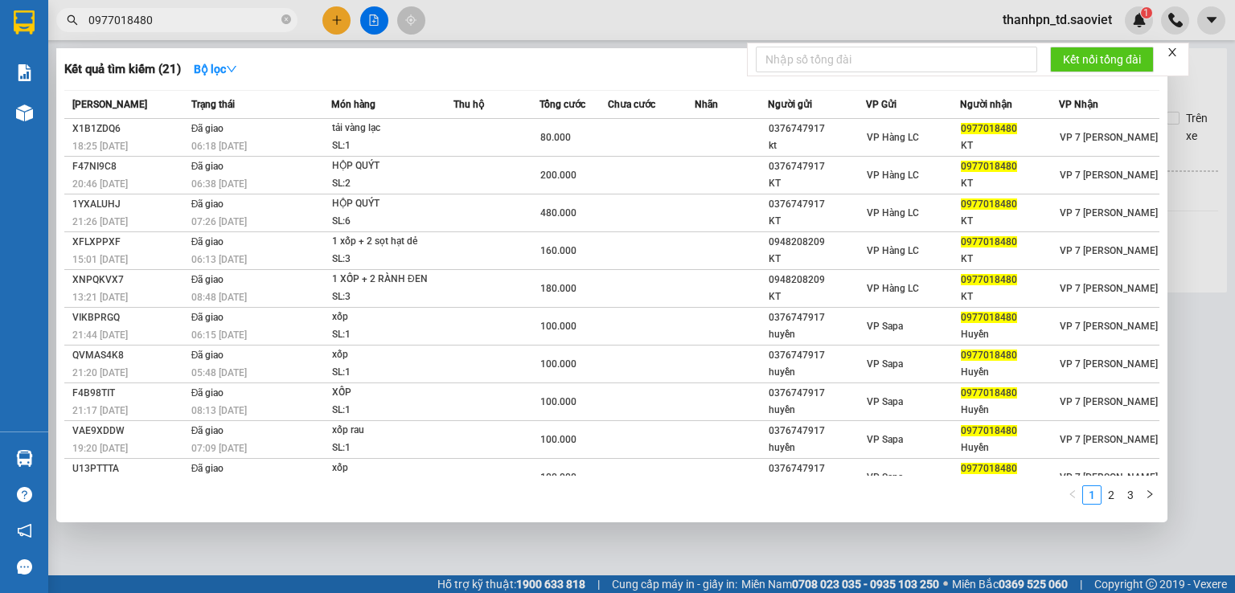
click at [283, 20] on icon "close-circle" at bounding box center [286, 19] width 10 height 10
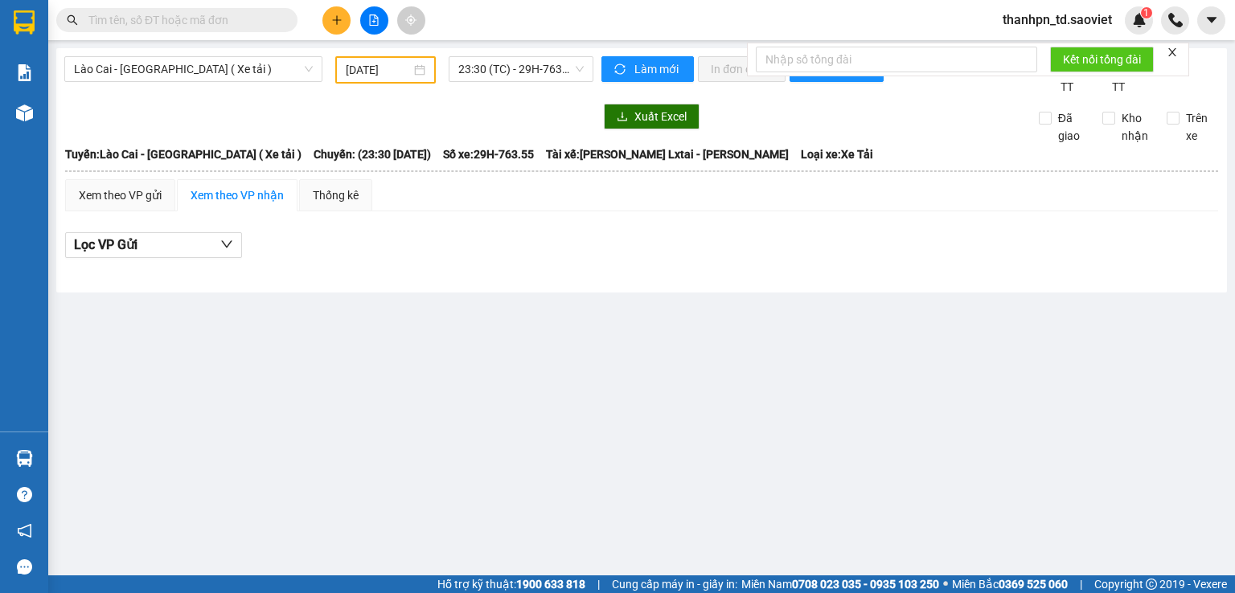
click at [183, 20] on input "text" at bounding box center [183, 20] width 190 height 18
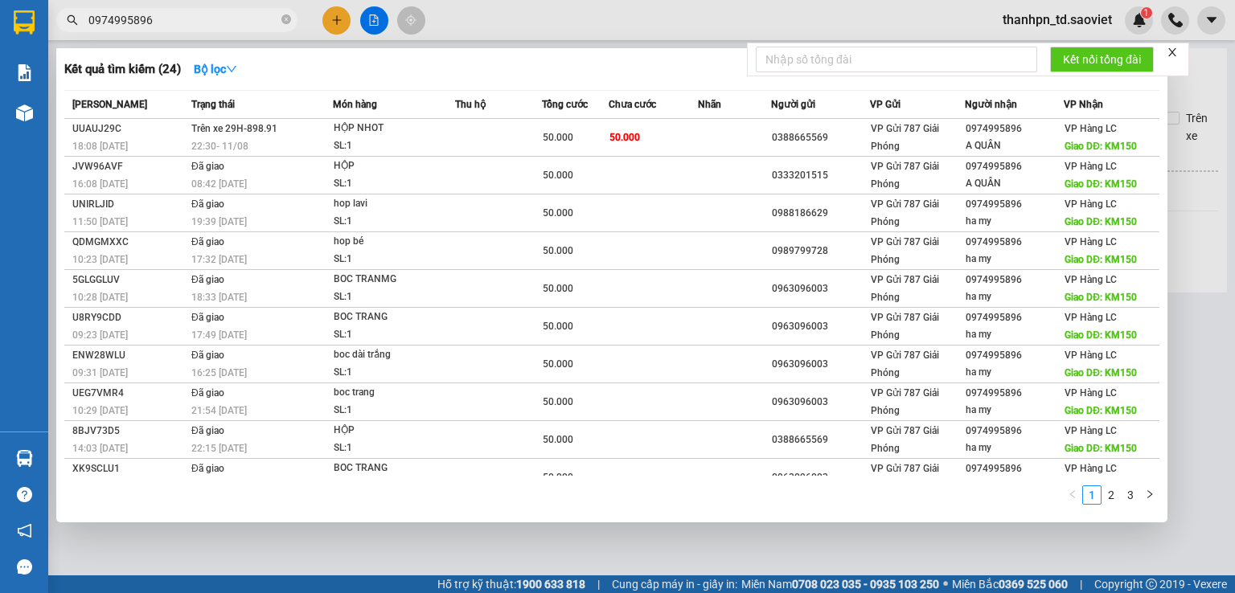
type input "0974995896"
click at [117, 26] on input "0974995896" at bounding box center [183, 20] width 190 height 18
click at [167, 25] on input "0974995896" at bounding box center [183, 20] width 190 height 18
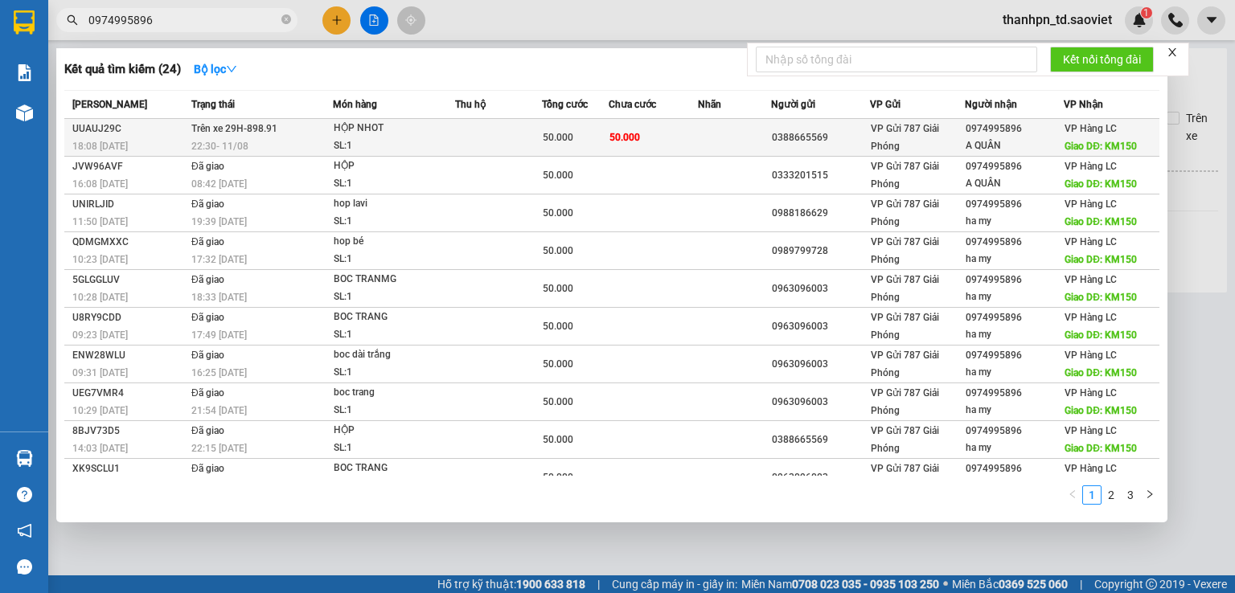
click at [405, 135] on div "HỘP NHOT" at bounding box center [394, 129] width 121 height 18
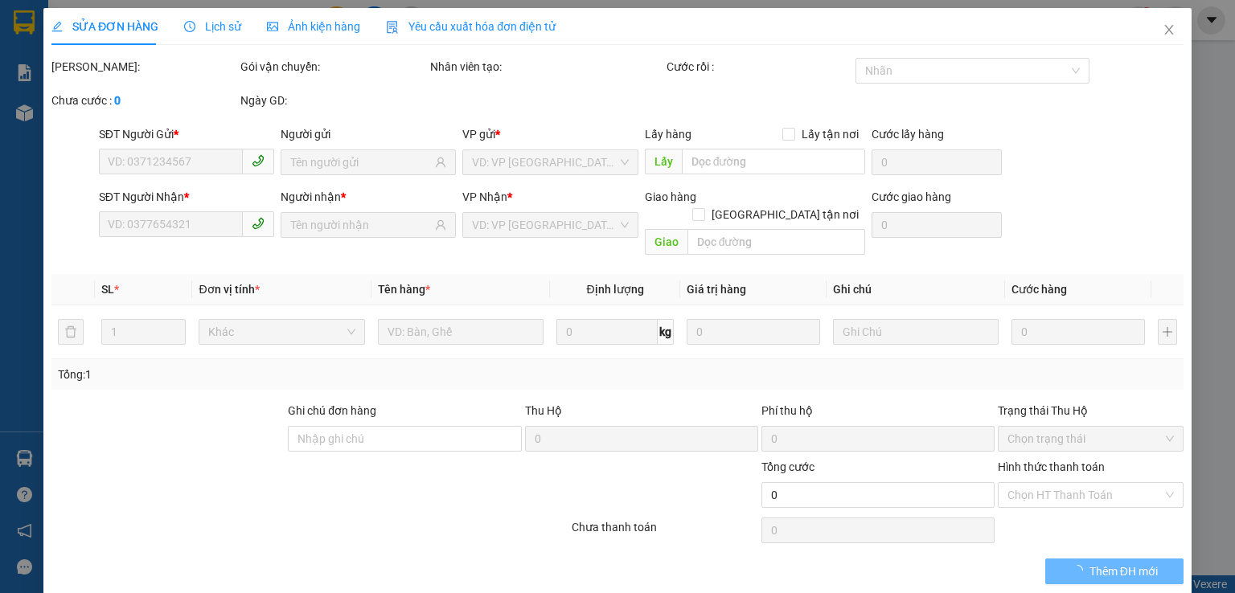
type input "0388665569"
type input "0974995896"
type input "A QUÂN"
type input "KM150"
type input "50.000"
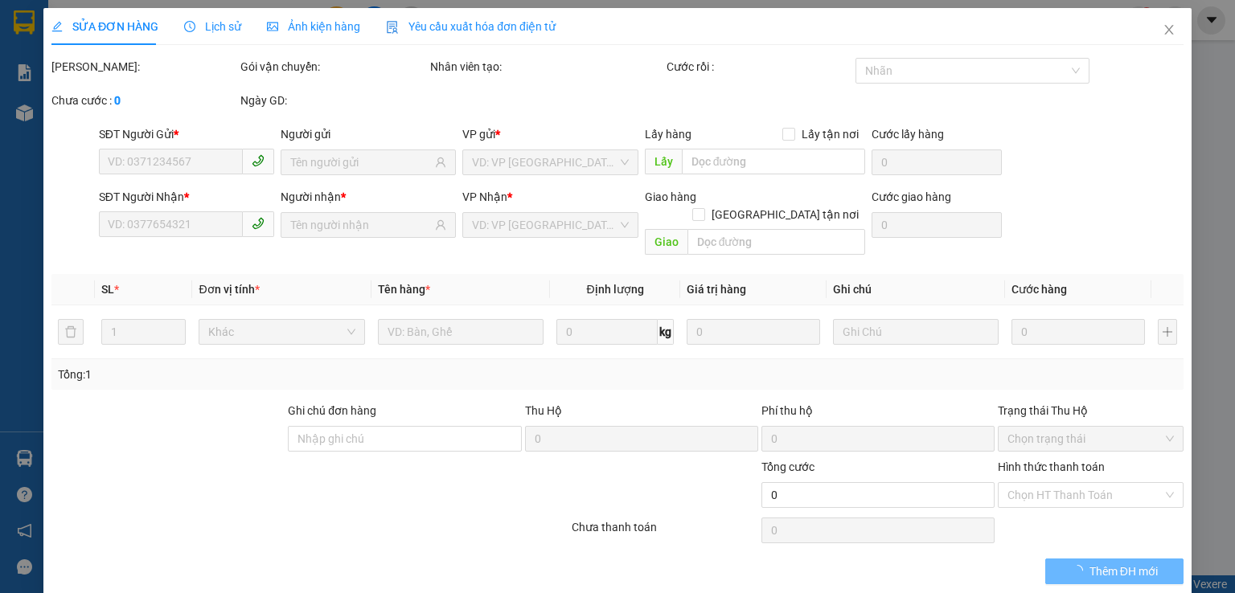
type input "50.000"
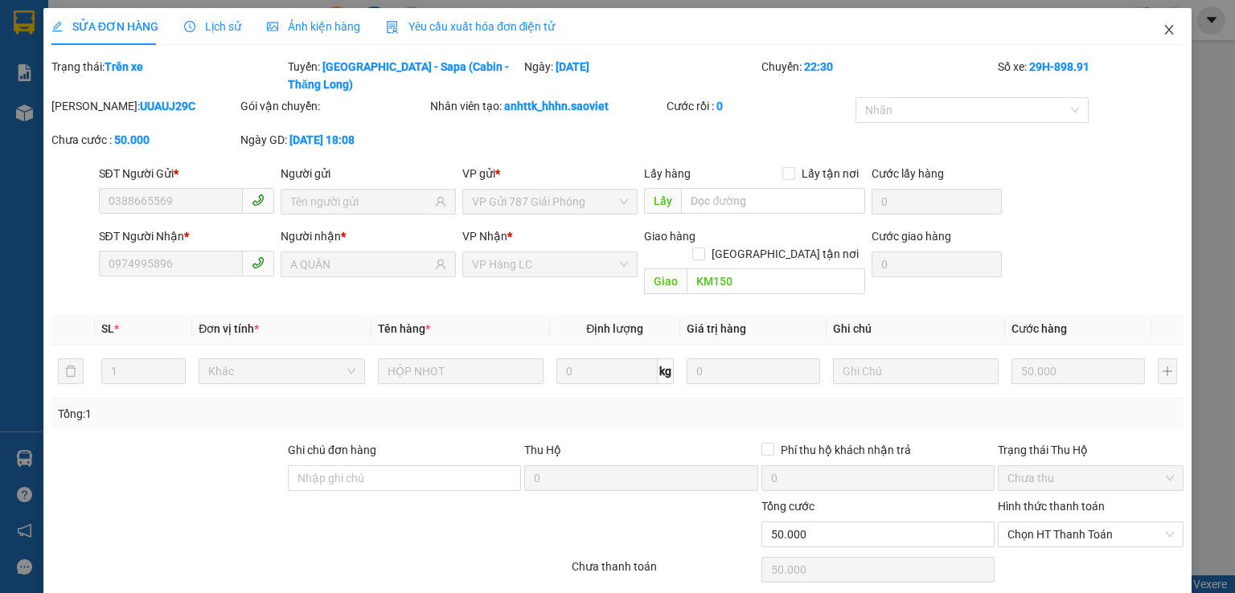
click at [1163, 31] on icon "close" at bounding box center [1169, 29] width 13 height 13
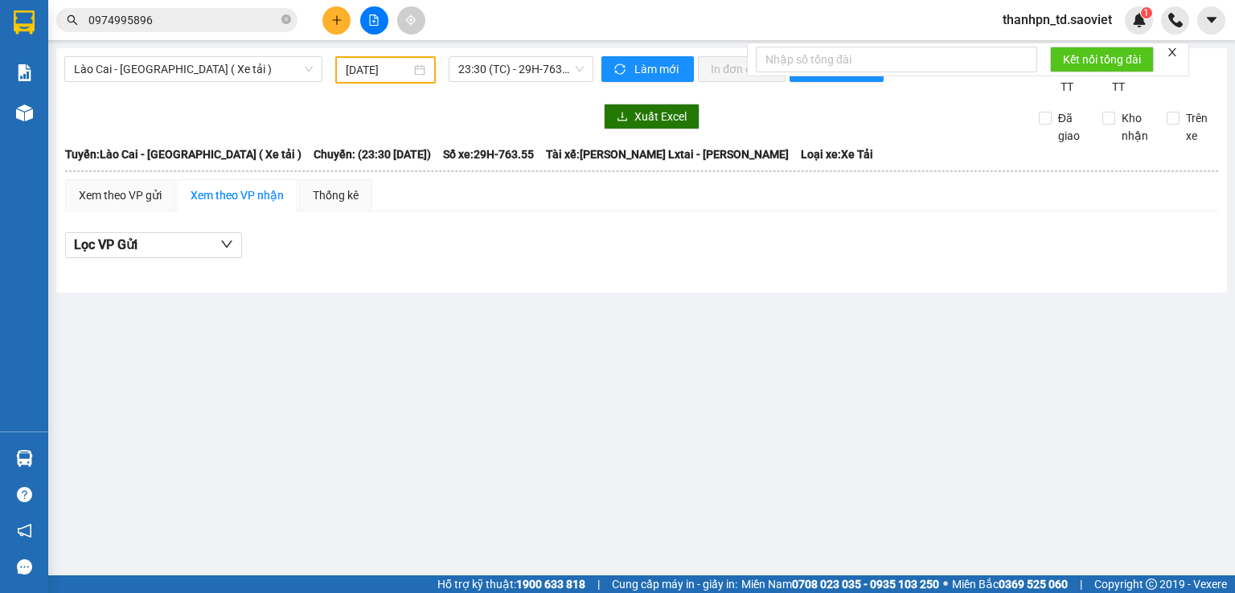
click at [215, 20] on input "0974995896" at bounding box center [183, 20] width 190 height 18
